Goal: Task Accomplishment & Management: Manage account settings

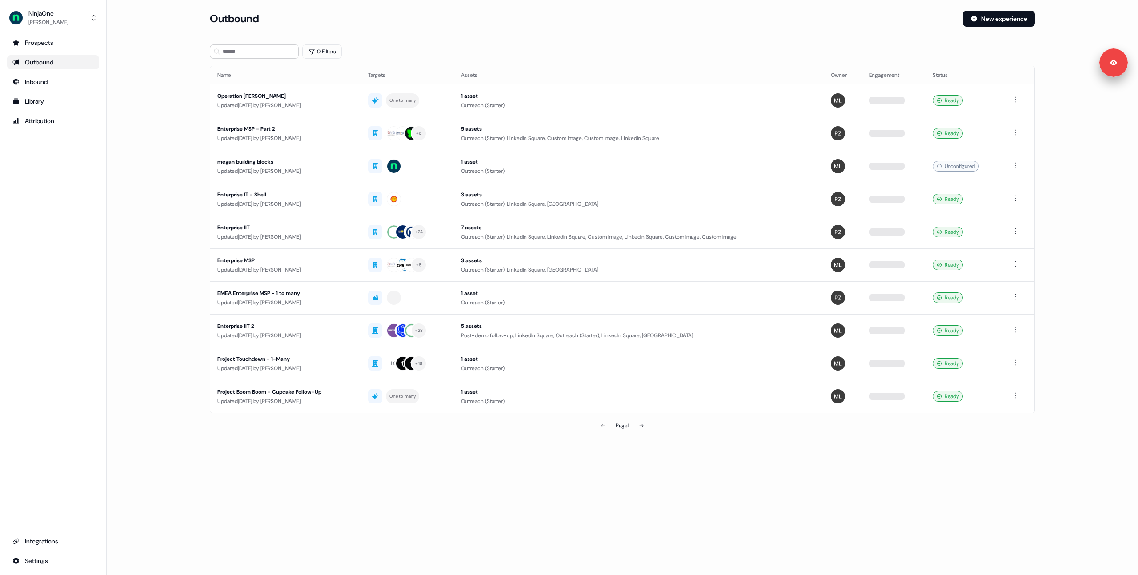
click at [190, 133] on main "Loading... Outbound New experience 0 Filters Name Targets Assets Owner Engageme…" at bounding box center [623, 235] width 1032 height 449
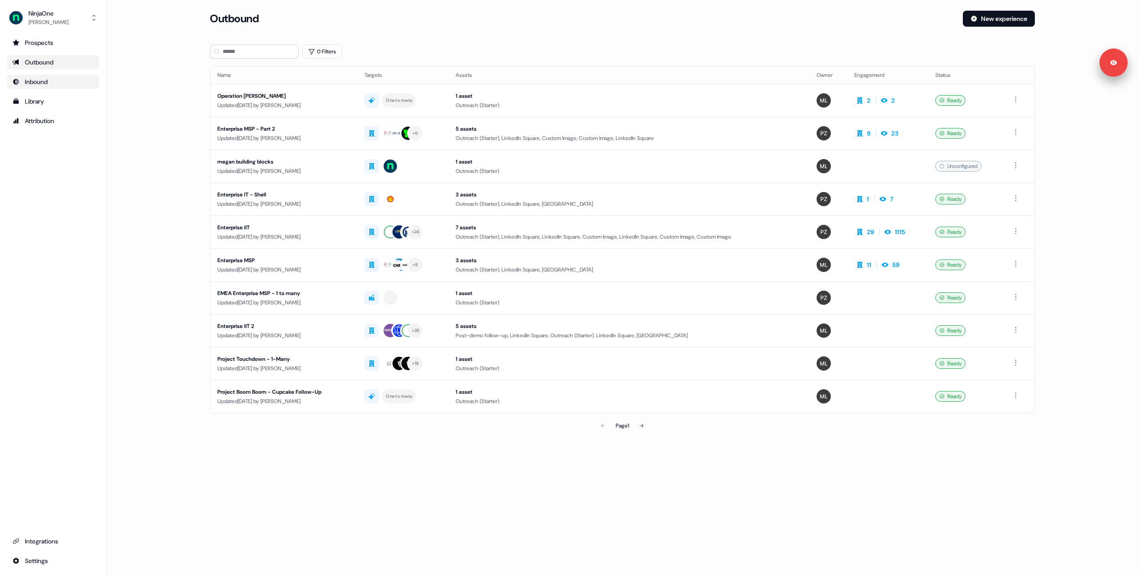
click at [42, 79] on div "Inbound" at bounding box center [52, 81] width 81 height 9
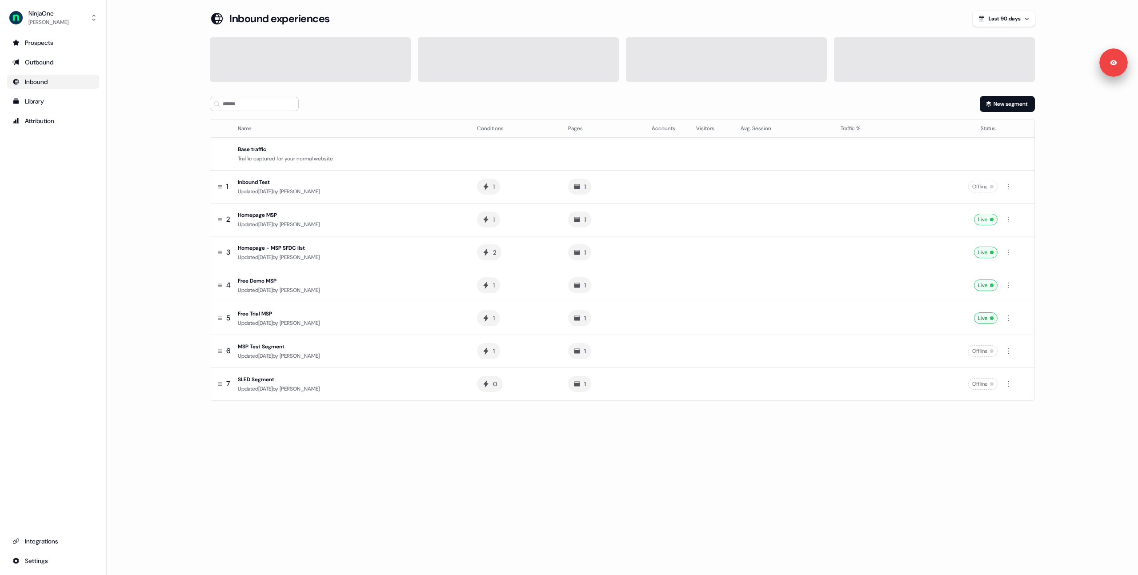
click at [180, 97] on main "Loading... Inbound experiences Last 90 days New segment Name Conditions Pages A…" at bounding box center [623, 218] width 1032 height 415
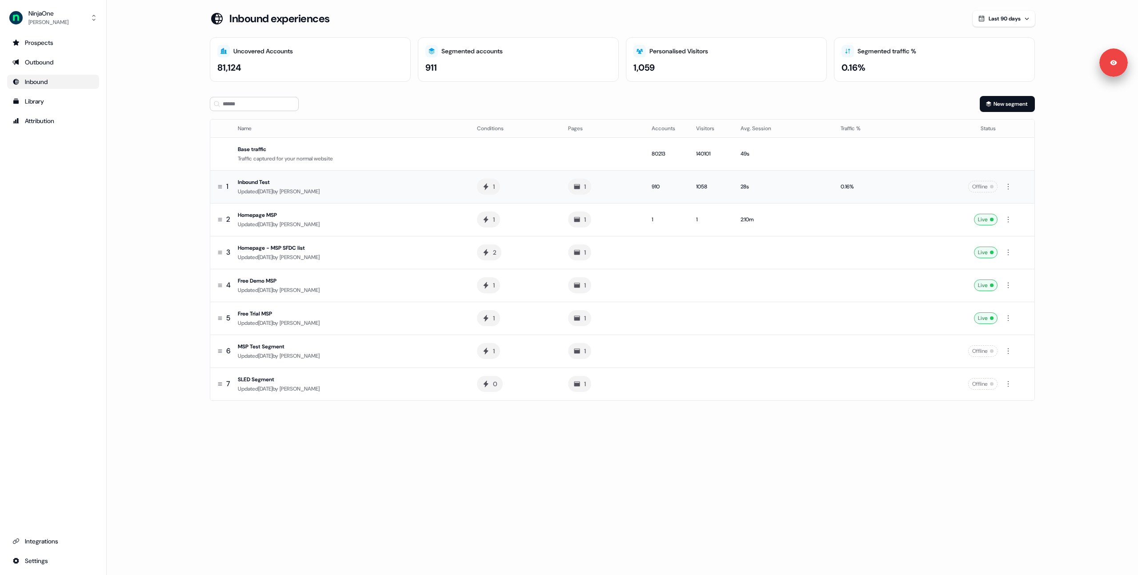
click at [410, 196] on div "Updated [DATE] by [PERSON_NAME]" at bounding box center [350, 191] width 225 height 9
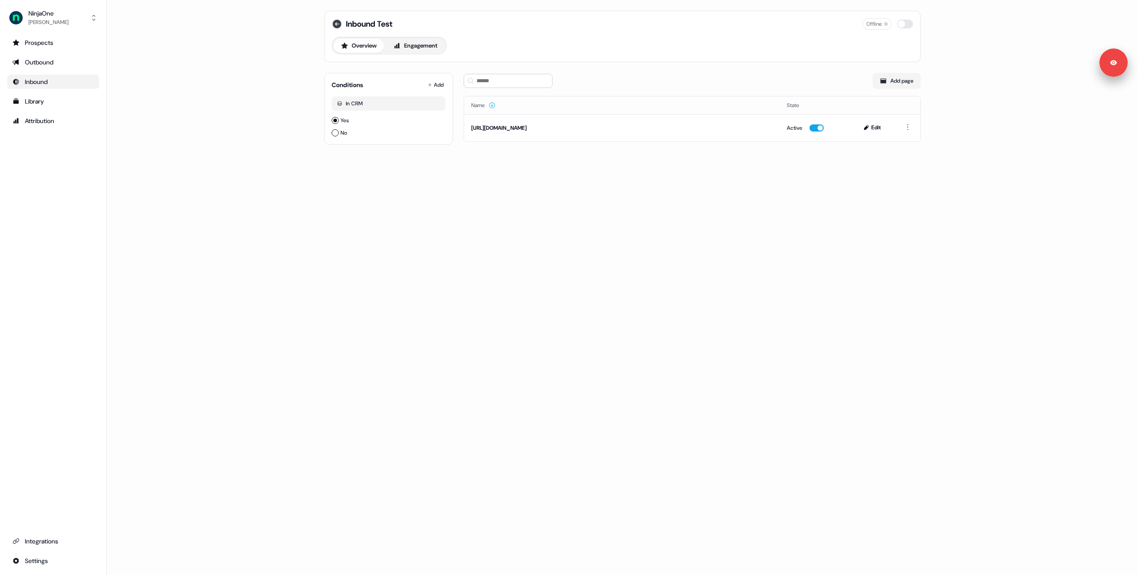
click at [334, 24] on icon at bounding box center [337, 24] width 9 height 9
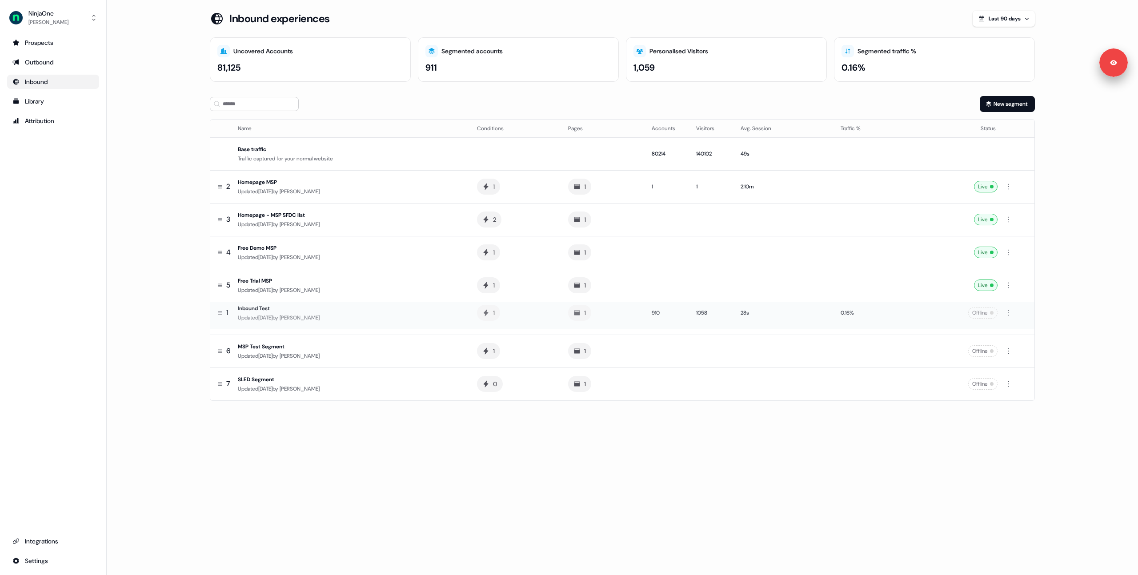
drag, startPoint x: 221, startPoint y: 187, endPoint x: 236, endPoint y: 313, distance: 127.2
click at [587, 429] on div "Loading... Inbound experiences Last 90 days Uncovered Accounts 81,125 Segmented…" at bounding box center [623, 287] width 1032 height 575
click at [714, 390] on td at bounding box center [711, 384] width 44 height 33
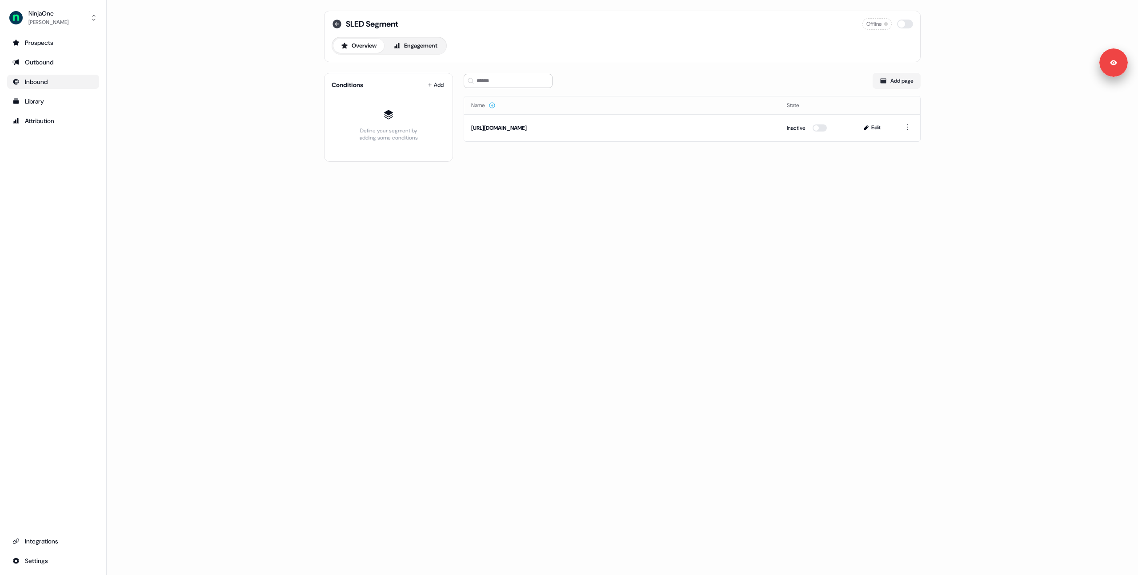
click at [335, 24] on icon at bounding box center [337, 24] width 11 height 11
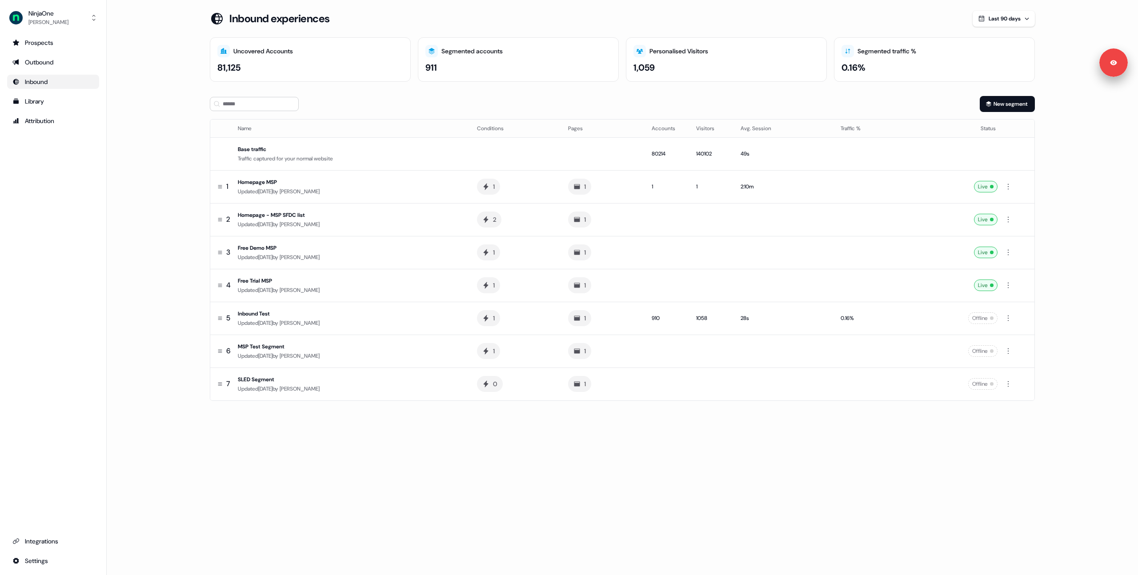
click at [667, 431] on div "Loading... Inbound experiences Last 90 days Uncovered Accounts 81,125 Segmented…" at bounding box center [623, 287] width 1032 height 575
drag, startPoint x: 169, startPoint y: 257, endPoint x: 181, endPoint y: 519, distance: 262.6
click at [169, 257] on main "Loading... Inbound experiences Last 90 days Uncovered Accounts 81,137 Segmented…" at bounding box center [623, 218] width 1032 height 415
click at [152, 250] on main "Loading... Inbound experiences Last 90 days Uncovered Accounts 81,182 Segmented…" at bounding box center [623, 218] width 1032 height 415
click at [159, 223] on main "Loading... Inbound experiences Last 90 days Uncovered Accounts 81,182 Segmented…" at bounding box center [623, 218] width 1032 height 415
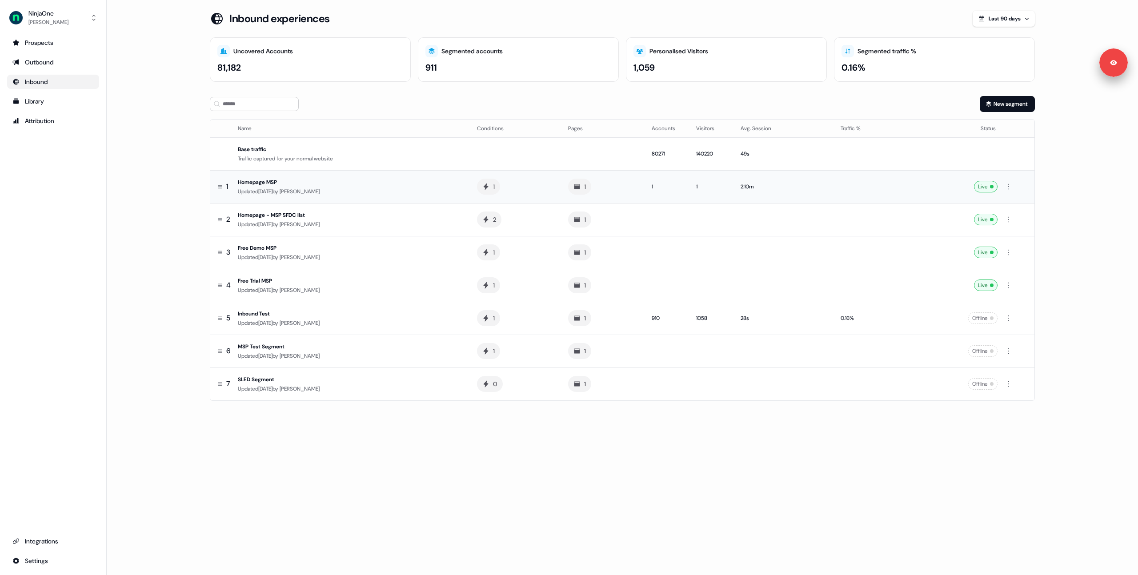
click at [440, 185] on div "Homepage MSP" at bounding box center [350, 182] width 225 height 9
click at [189, 170] on main "Loading... Inbound experiences Last 90 days Uncovered Accounts 81,234 Segmented…" at bounding box center [623, 218] width 1032 height 415
click at [186, 128] on main "Loading... Inbound experiences Last 90 days Uncovered Accounts 81,234 Segmented…" at bounding box center [623, 218] width 1032 height 415
click at [192, 125] on main "Loading... Inbound experiences Last 90 days Uncovered Accounts 81,234 Segmented…" at bounding box center [623, 218] width 1032 height 415
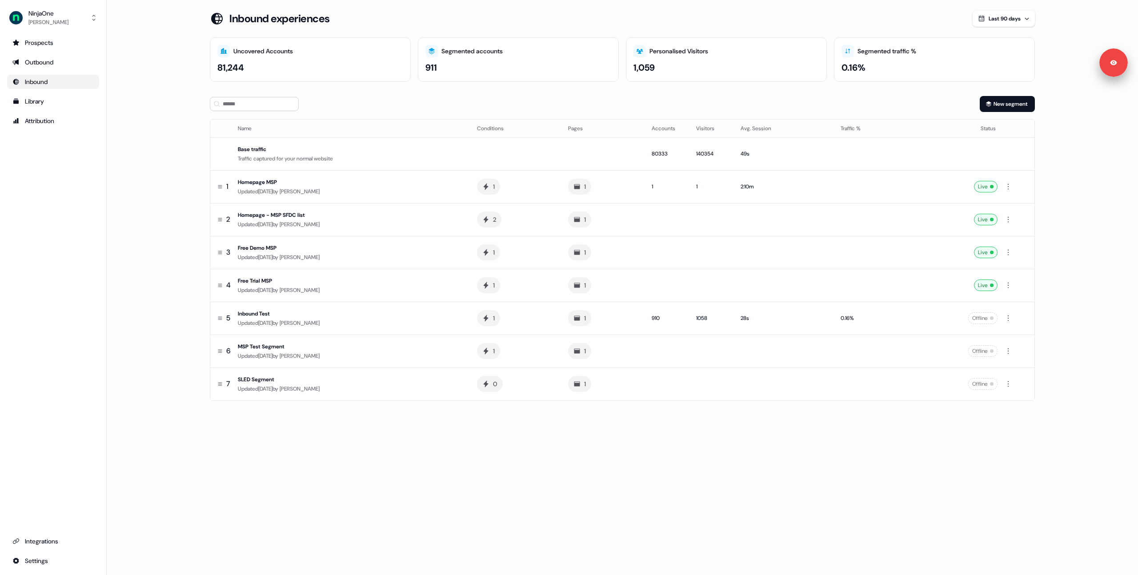
click at [19, 19] on img "side nav menu" at bounding box center [16, 18] width 14 height 14
click at [47, 72] on div "Logout" at bounding box center [53, 74] width 84 height 16
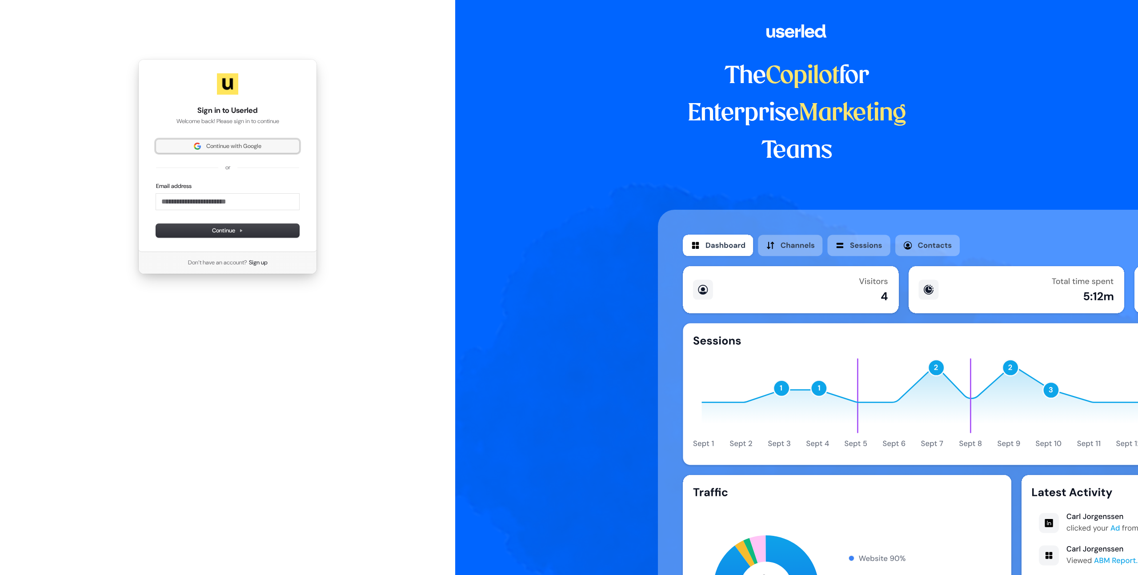
click at [242, 147] on span "Continue with Google" at bounding box center [233, 146] width 55 height 8
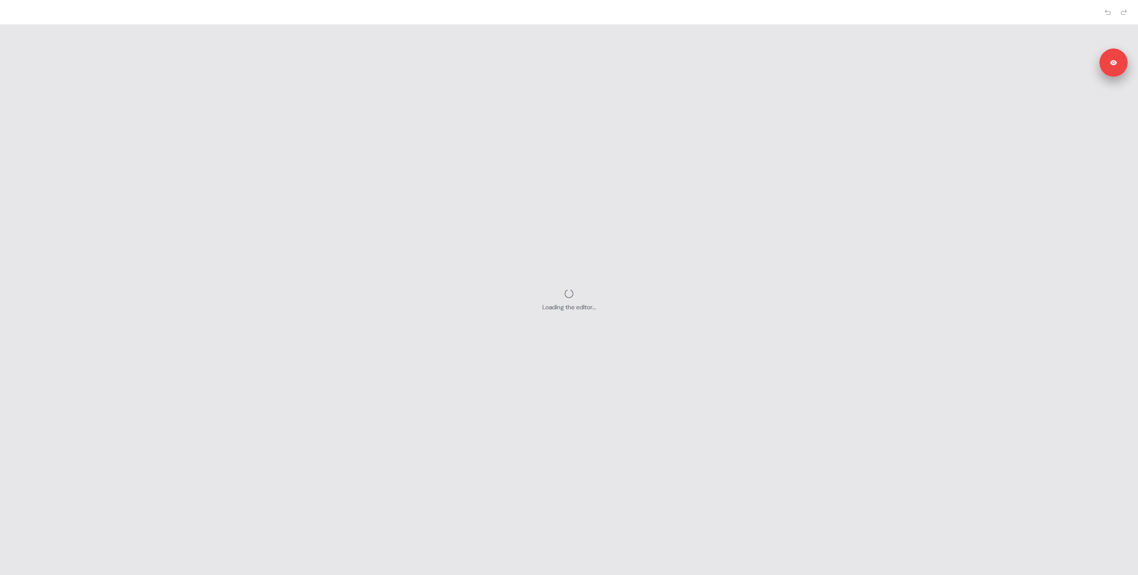
click at [511, 69] on div "Loading the editor..." at bounding box center [569, 300] width 1138 height 551
